Goal: Task Accomplishment & Management: Use online tool/utility

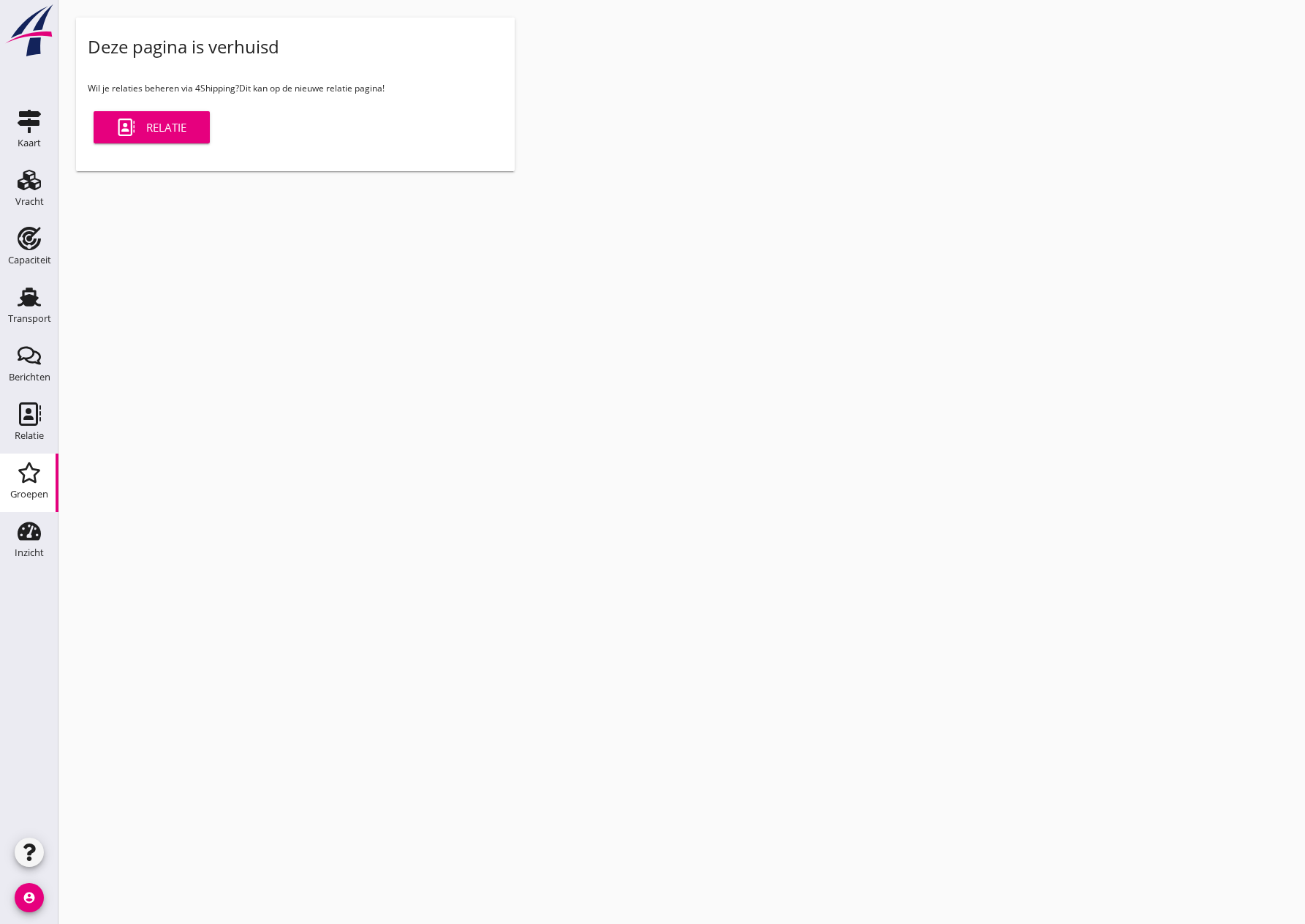
click at [32, 483] on icon "Groepen" at bounding box center [29, 473] width 23 height 23
click at [22, 299] on use at bounding box center [29, 296] width 23 height 19
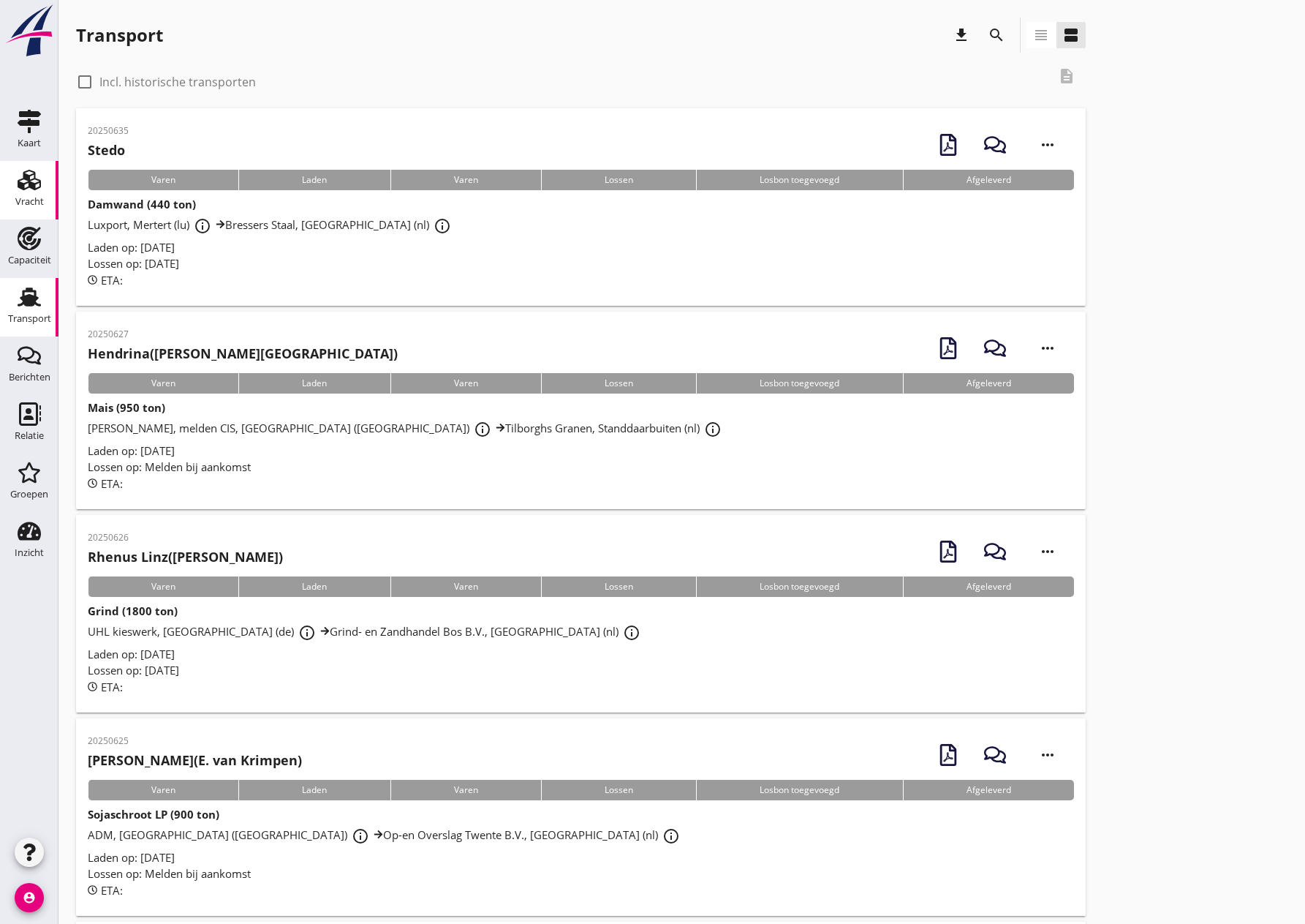
click at [27, 191] on icon "Vracht" at bounding box center [29, 180] width 23 height 23
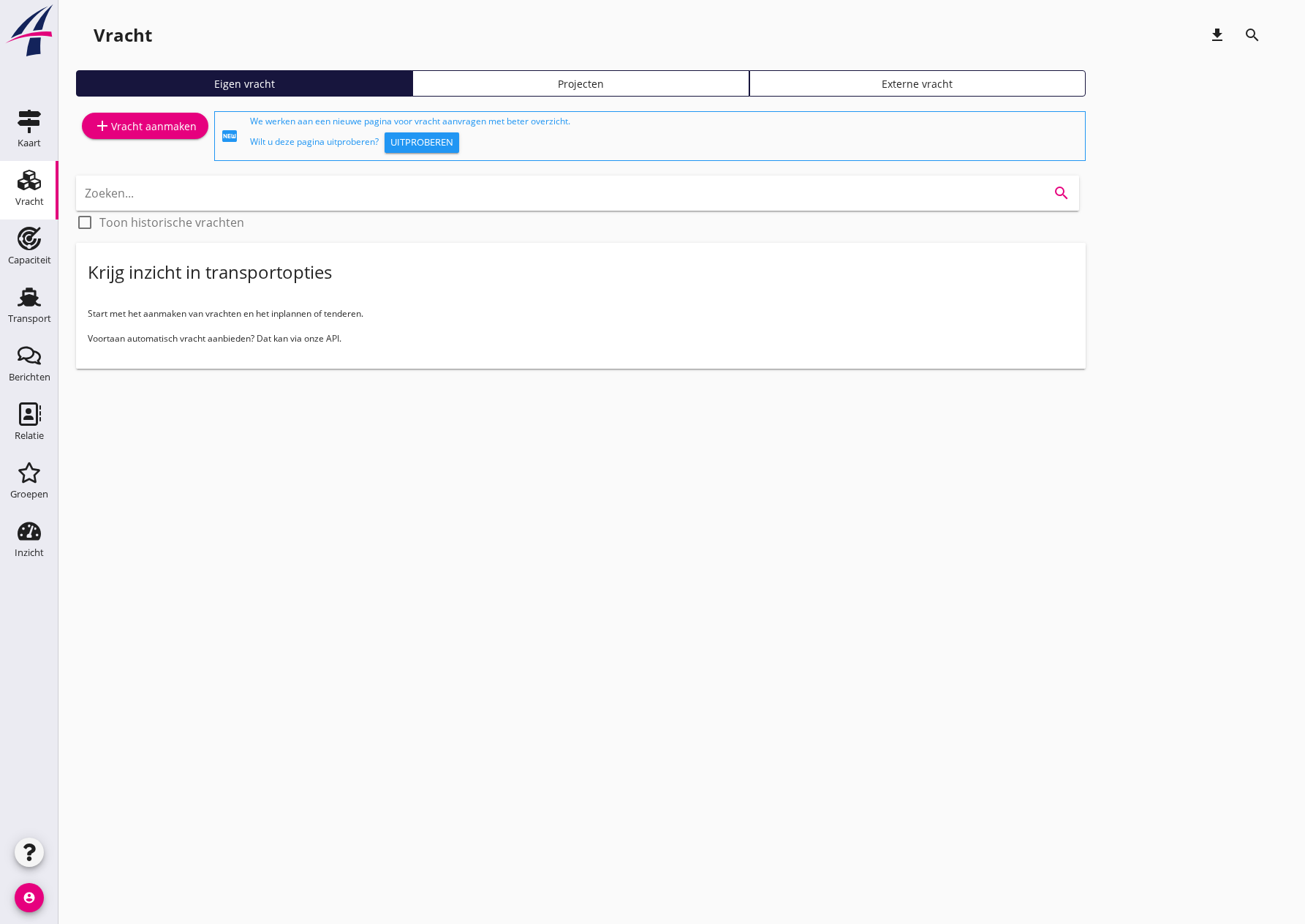
click at [155, 193] on input "Zoeken..." at bounding box center [557, 193] width 945 height 23
click at [35, 493] on div "Groepen" at bounding box center [29, 494] width 38 height 9
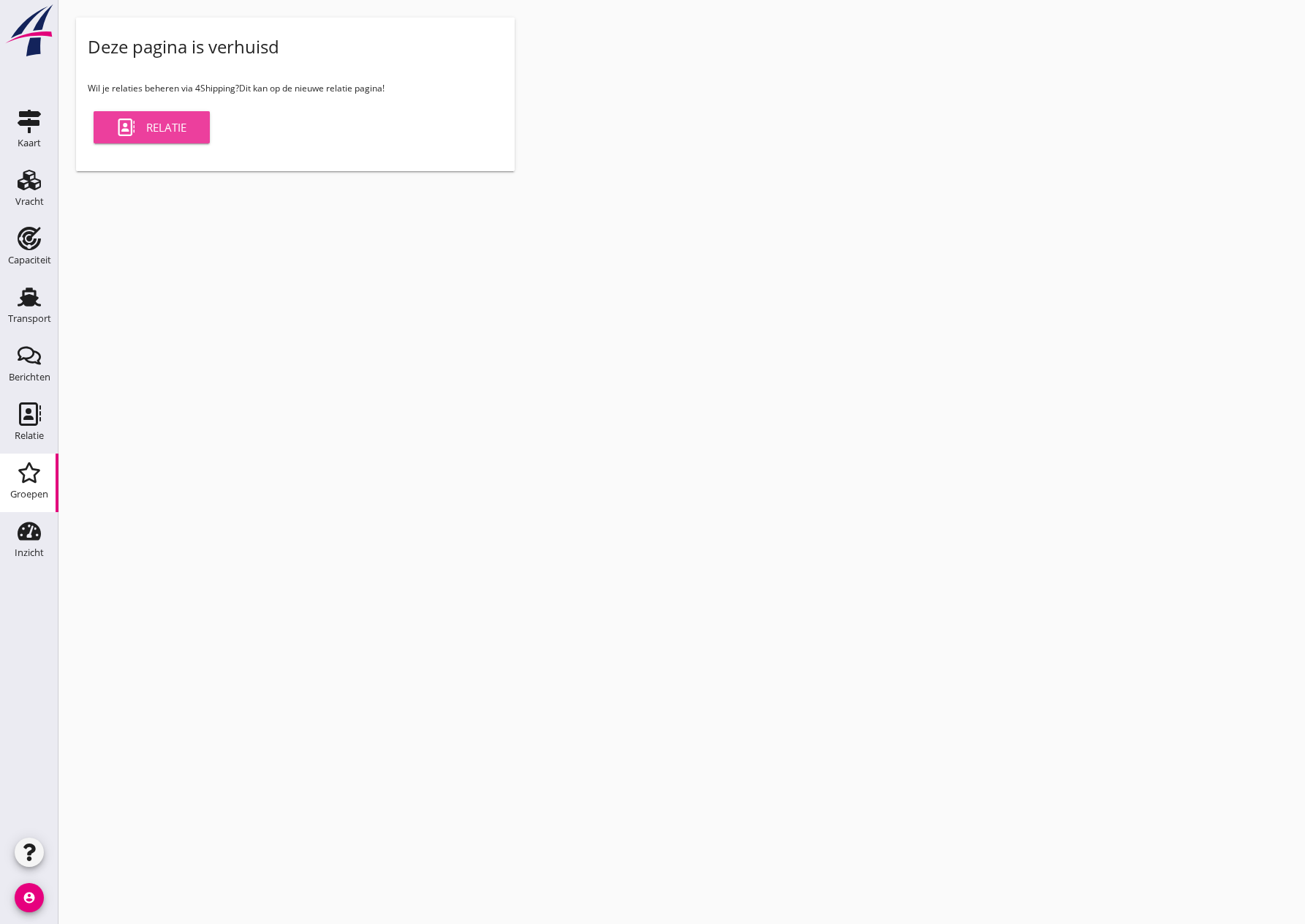
click at [171, 141] on link "Relatie" at bounding box center [151, 127] width 117 height 32
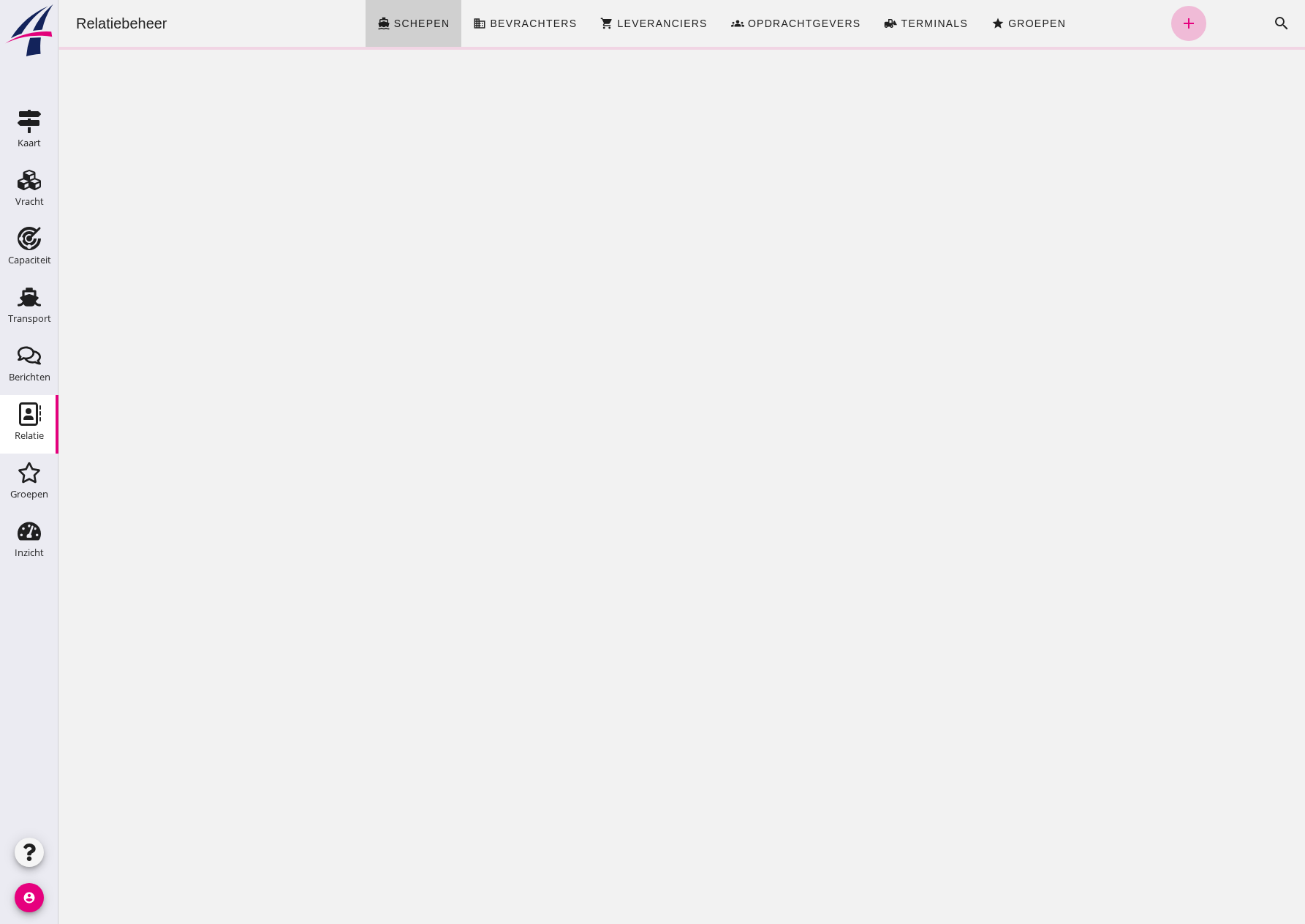
click at [410, 21] on span "Schepen" at bounding box center [422, 23] width 57 height 12
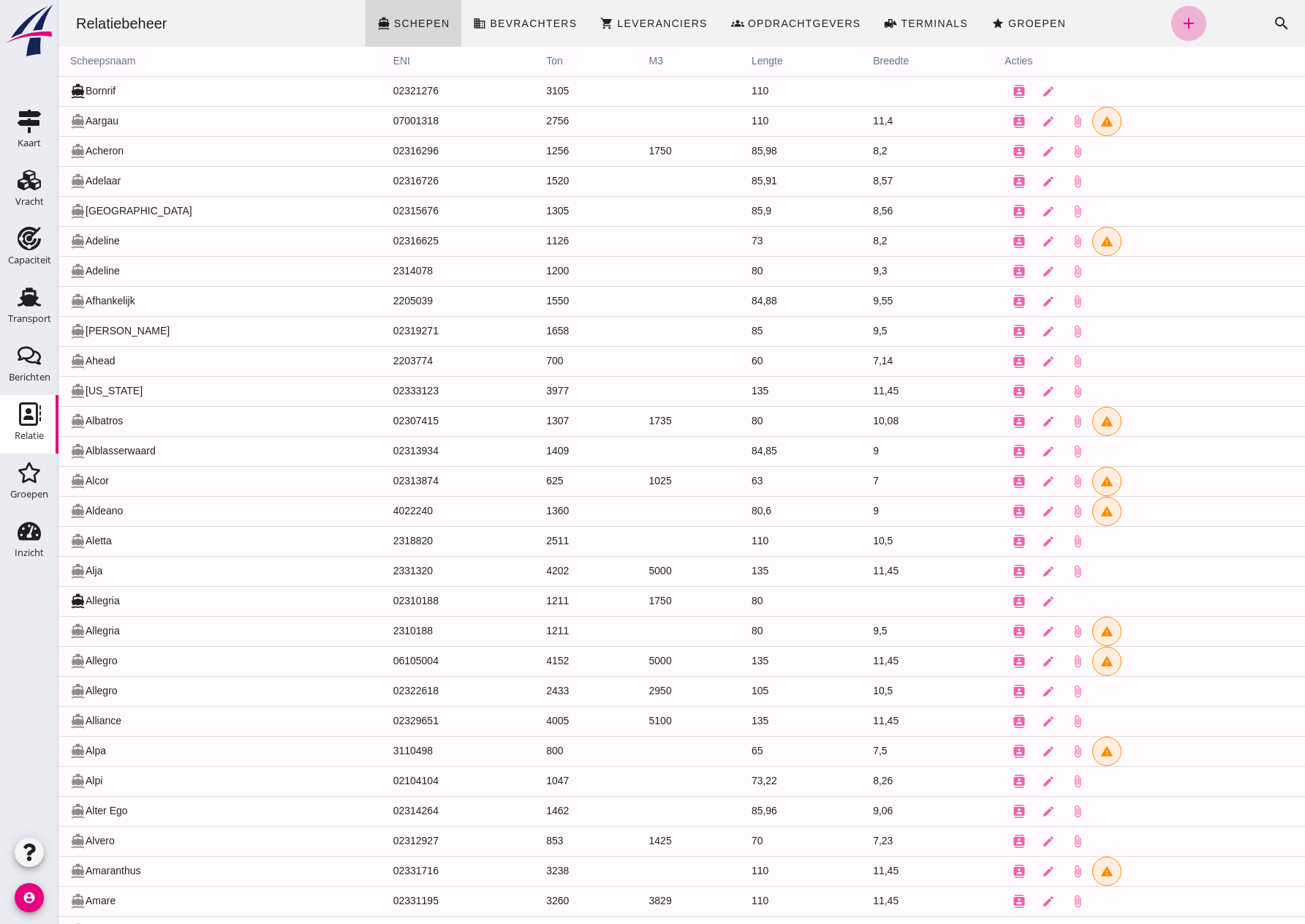
click at [1172, 17] on link "add" at bounding box center [1189, 23] width 35 height 35
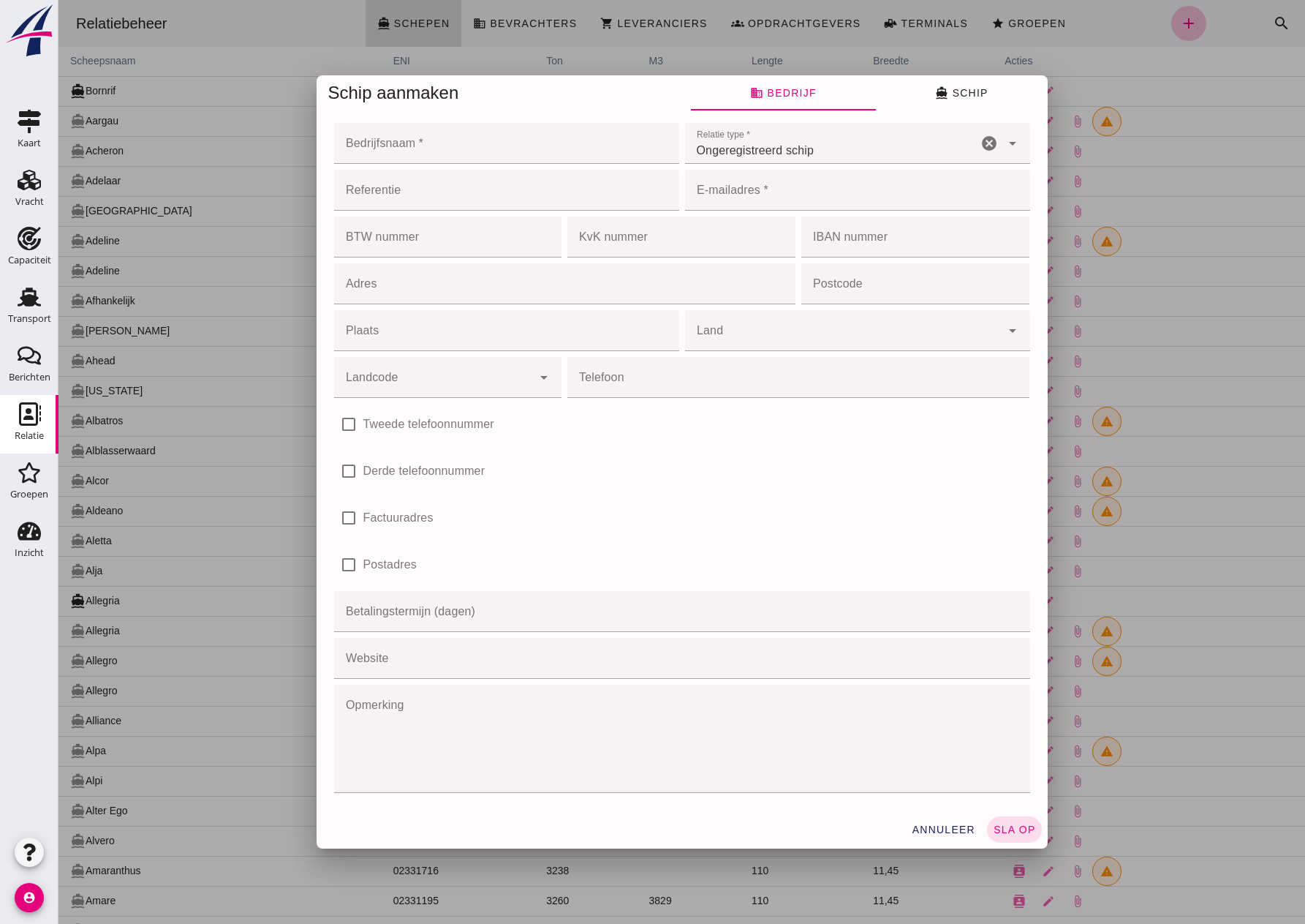
click at [1253, 79] on div at bounding box center [682, 462] width 1247 height 924
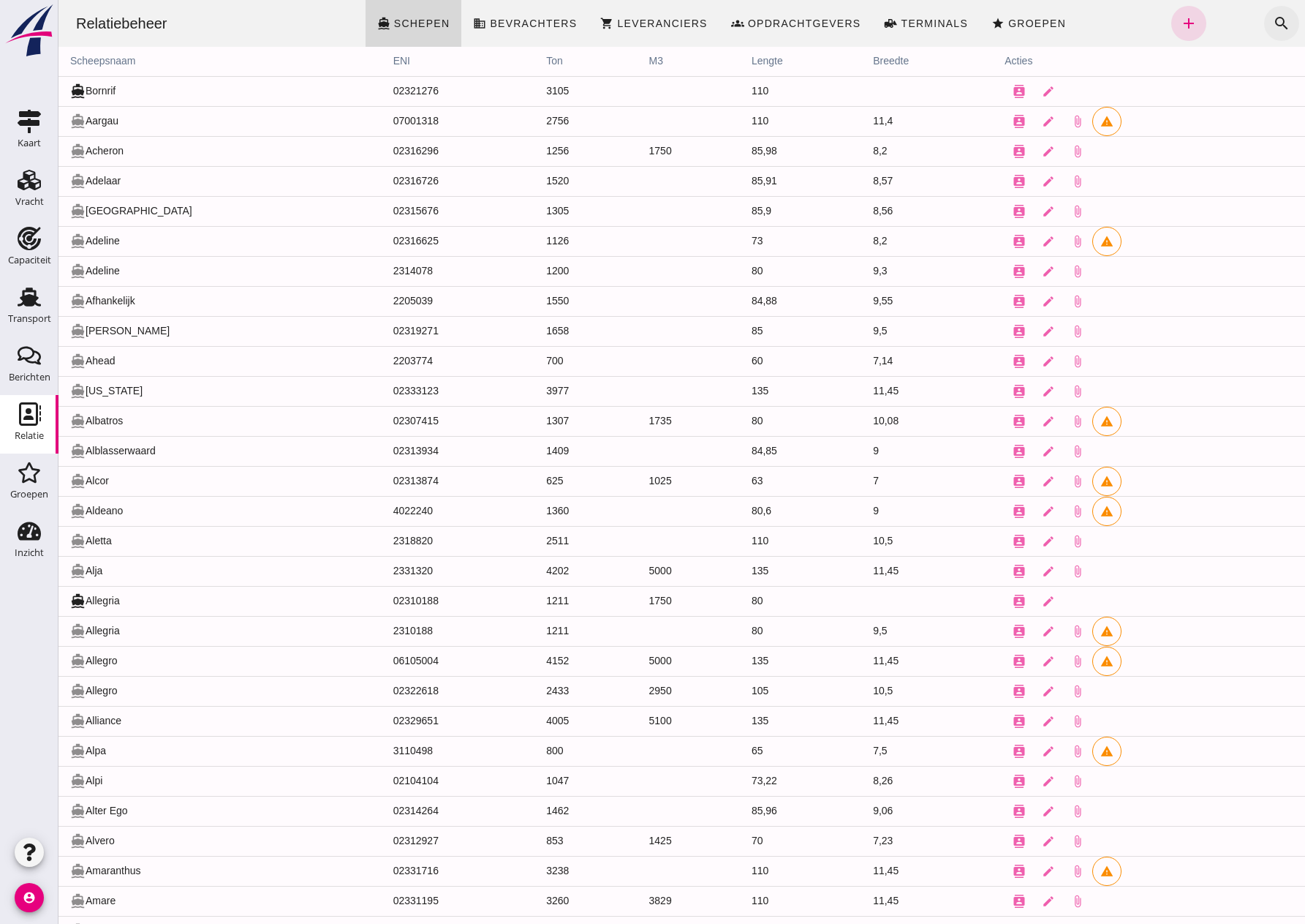
click at [1273, 27] on icon "search" at bounding box center [1282, 23] width 17 height 17
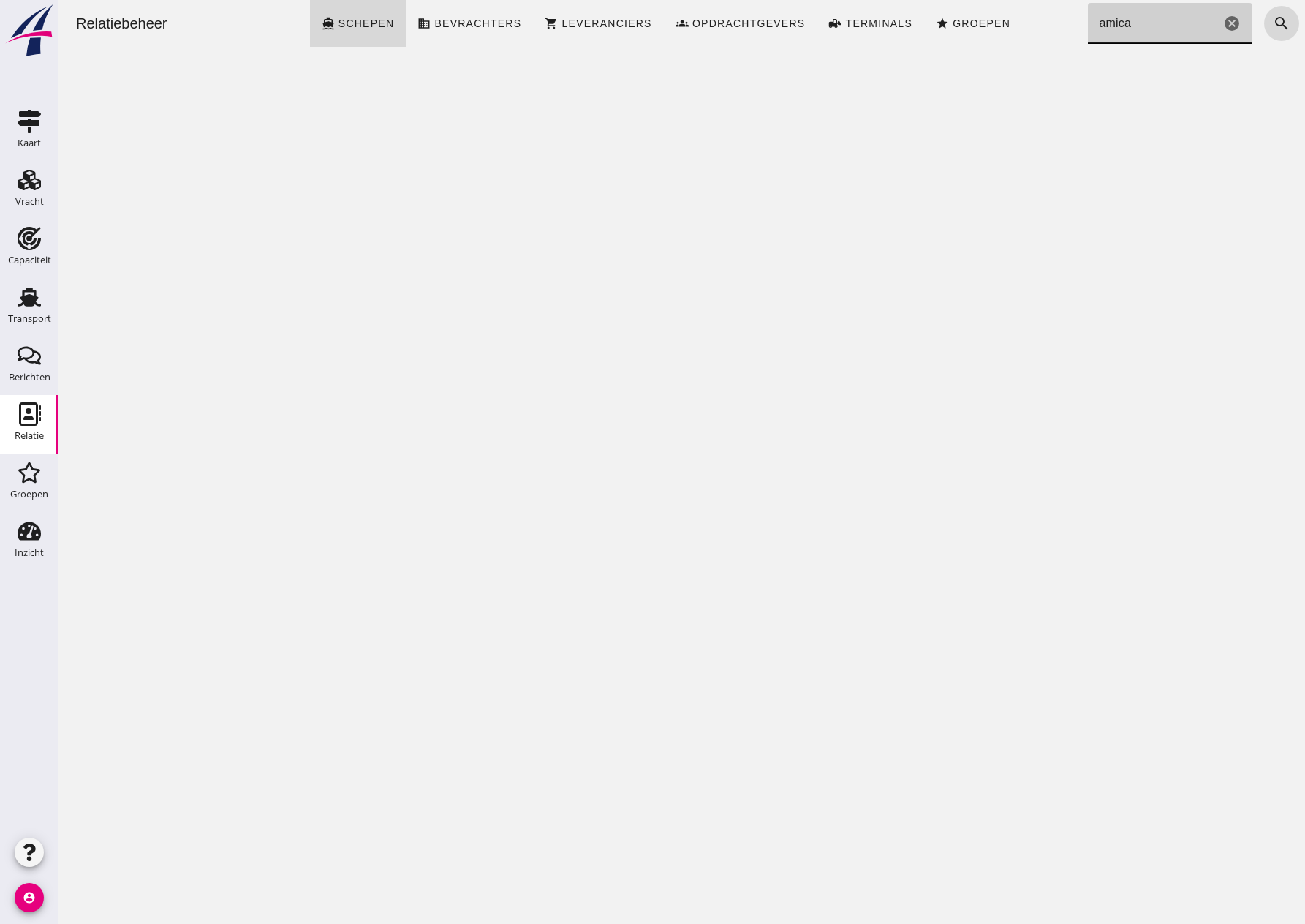
type input "amica"
click at [1094, 173] on div "Relatiebeheer directions_boat Schepen business Bevrachters shopping_cart Levera…" at bounding box center [682, 462] width 1247 height 924
click at [1129, 77] on div "Relatiebeheer directions_boat Schepen business Bevrachters shopping_cart Levera…" at bounding box center [682, 462] width 1247 height 924
